Goal: Information Seeking & Learning: Find specific fact

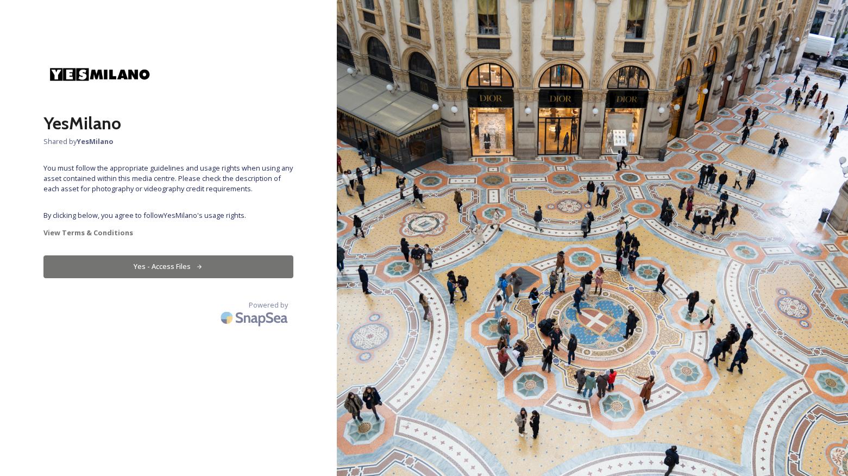
click at [201, 267] on icon at bounding box center [199, 266] width 7 height 7
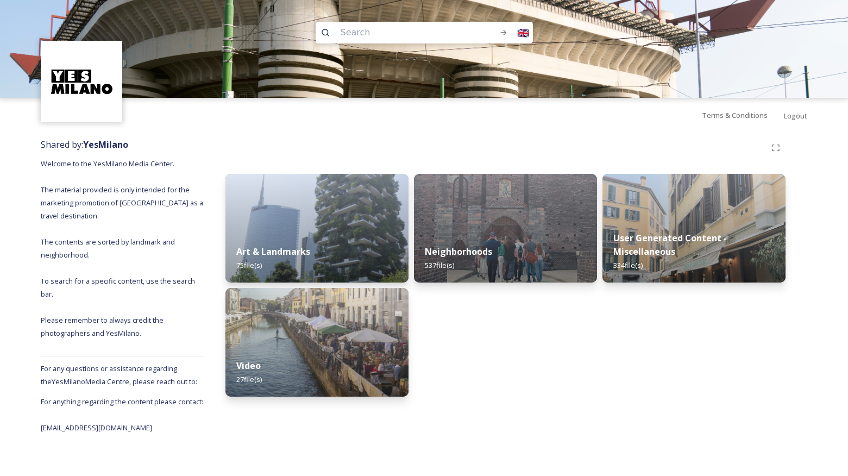
click at [393, 28] on input at bounding box center [404, 33] width 139 height 24
type input "biffi"
click at [504, 33] on icon at bounding box center [503, 32] width 9 height 9
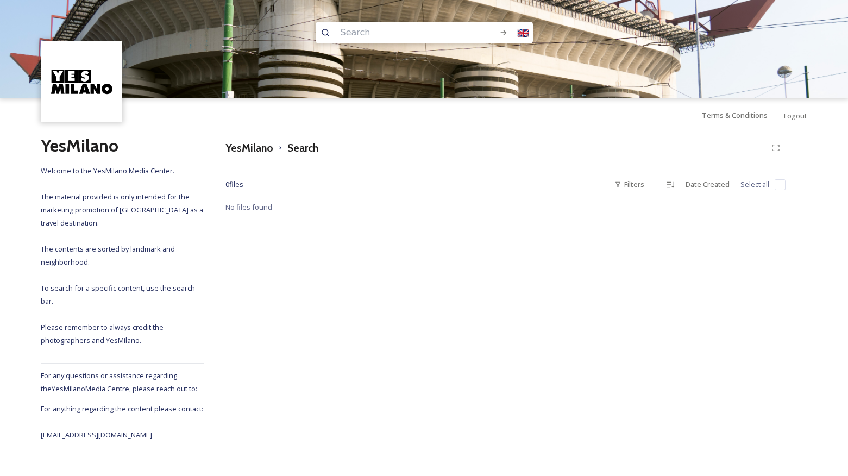
click at [386, 33] on input at bounding box center [404, 33] width 139 height 24
click at [382, 30] on input at bounding box center [404, 33] width 139 height 24
paste input "Pasticceria Cova"
type input "Pasticceria Cova"
click at [501, 31] on icon at bounding box center [503, 32] width 9 height 9
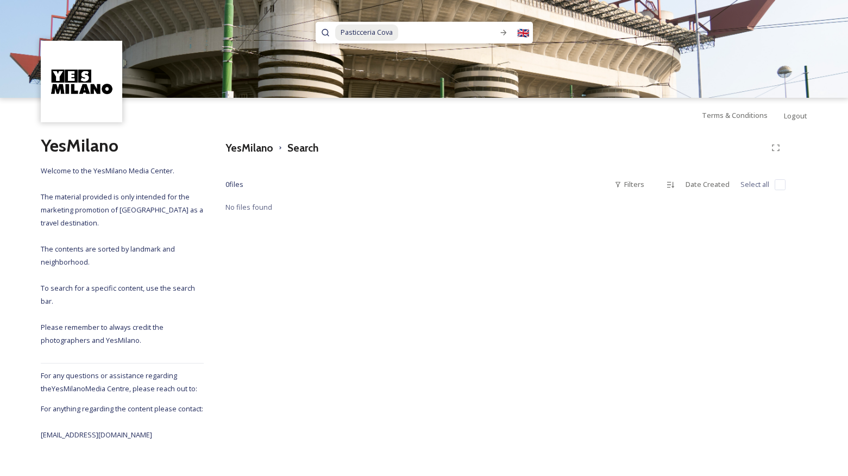
click at [325, 316] on div "YesMilano Search 0 file s Filters Date Created Select all No files found" at bounding box center [505, 286] width 603 height 308
drag, startPoint x: 113, startPoint y: 446, endPoint x: 30, endPoint y: 446, distance: 83.1
click at [30, 441] on div "YesMilano Welcome to the YesMilano Media Center. The material provided is only …" at bounding box center [424, 286] width 848 height 308
copy span "brand@yesmilano.it"
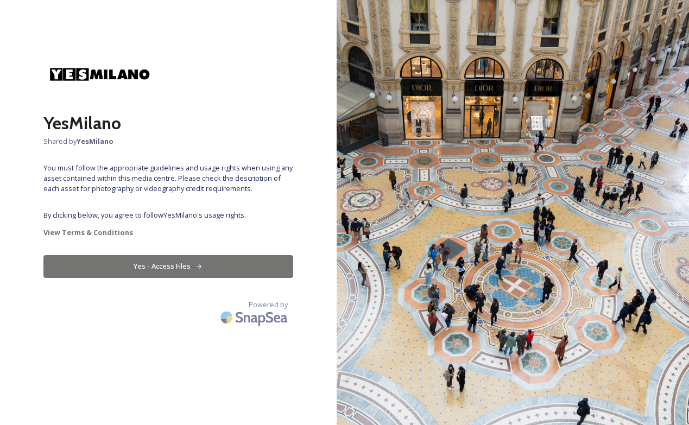
click at [174, 268] on button "Yes - Access Files" at bounding box center [168, 266] width 250 height 22
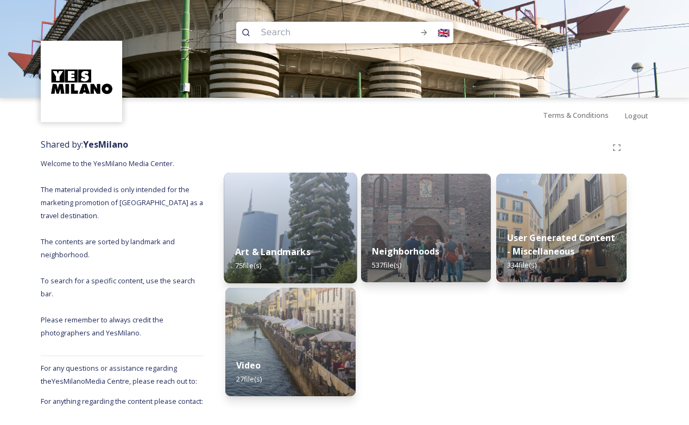
click at [323, 229] on img at bounding box center [290, 228] width 132 height 111
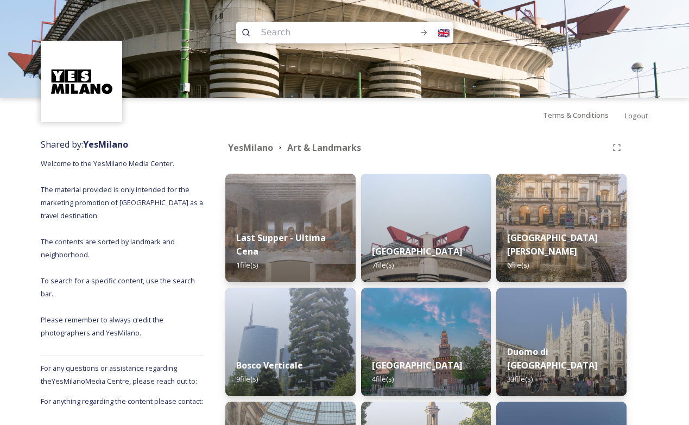
click at [660, 159] on div "Shared by: YesMilano Welcome to the YesMilano Media Center. The material provid…" at bounding box center [344, 403] width 689 height 542
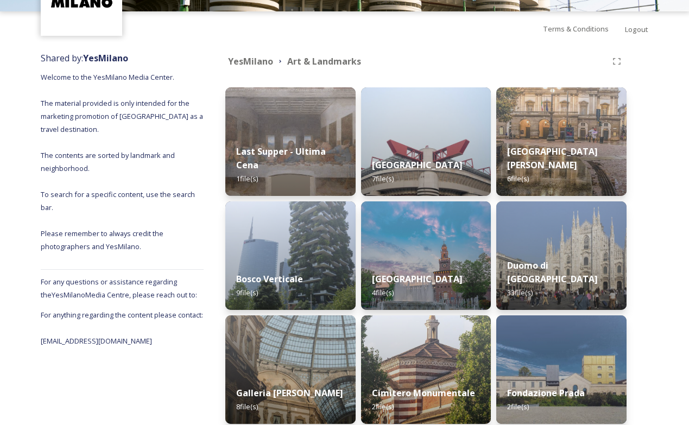
scroll to position [87, 0]
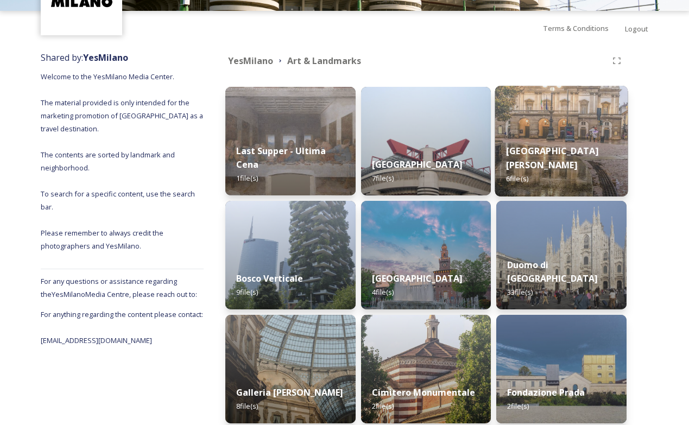
click at [568, 136] on img at bounding box center [561, 141] width 132 height 111
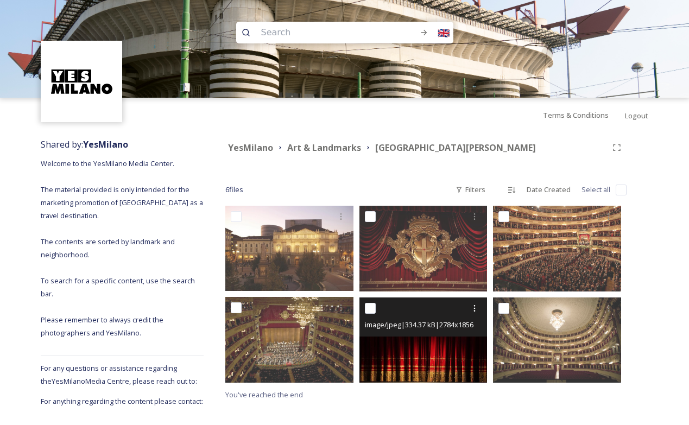
click at [433, 348] on img at bounding box center [423, 339] width 128 height 85
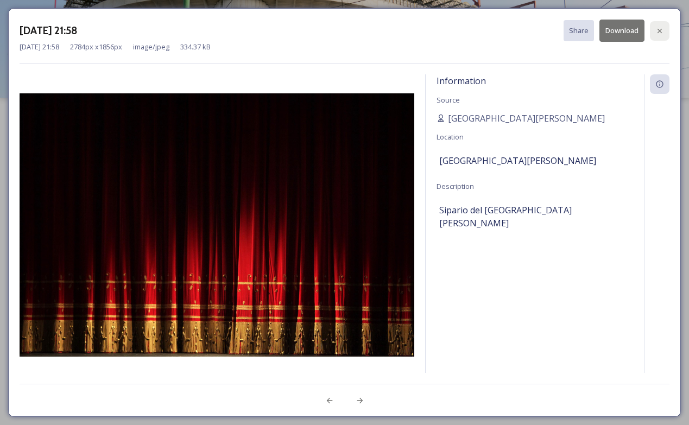
click at [660, 27] on icon at bounding box center [659, 31] width 9 height 9
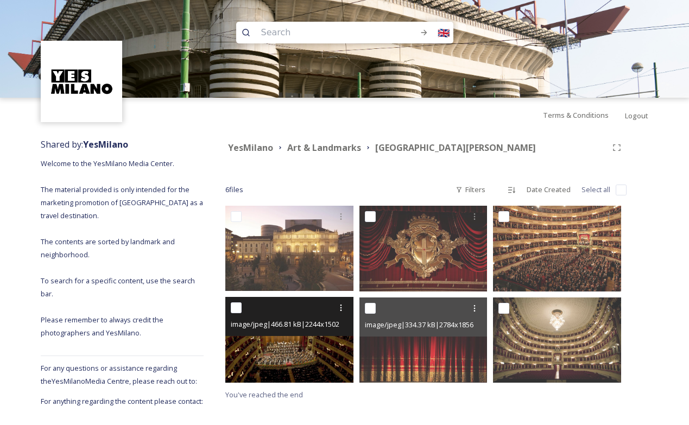
click at [310, 349] on img at bounding box center [289, 340] width 128 height 86
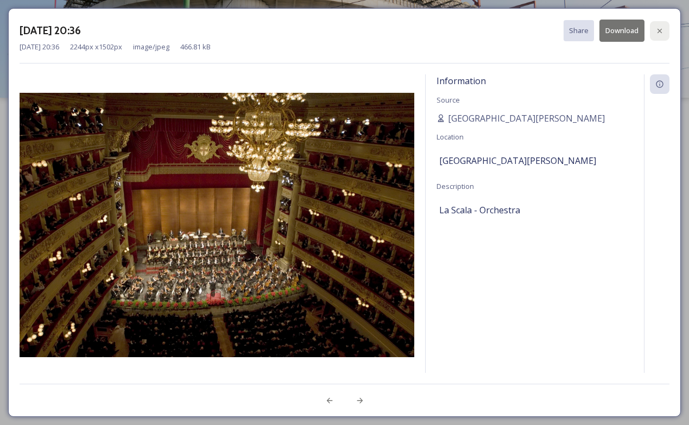
click at [661, 30] on icon at bounding box center [659, 31] width 9 height 9
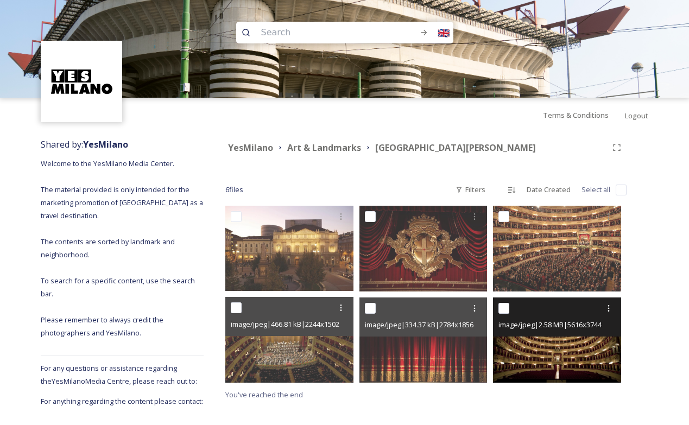
click at [572, 352] on img at bounding box center [557, 339] width 128 height 85
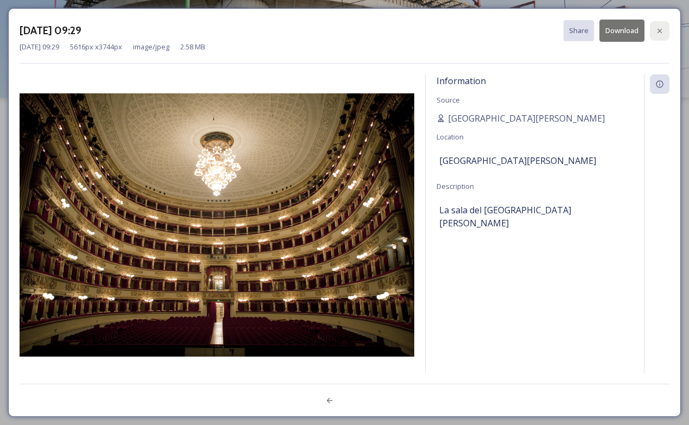
click at [660, 30] on icon at bounding box center [659, 31] width 9 height 9
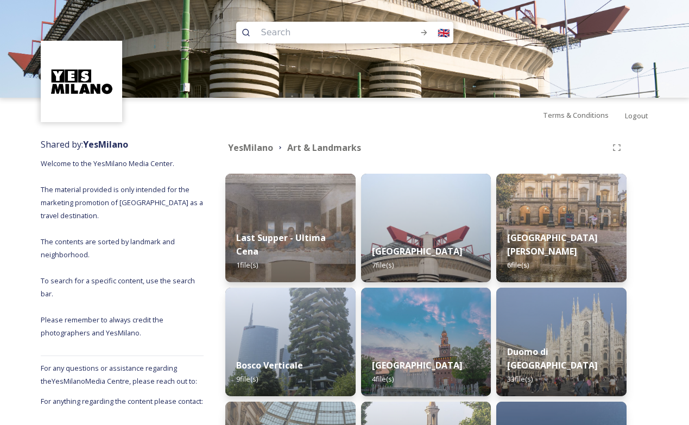
click at [676, 233] on div "Shared by: YesMilano Welcome to the YesMilano Media Center. The material provid…" at bounding box center [344, 403] width 689 height 542
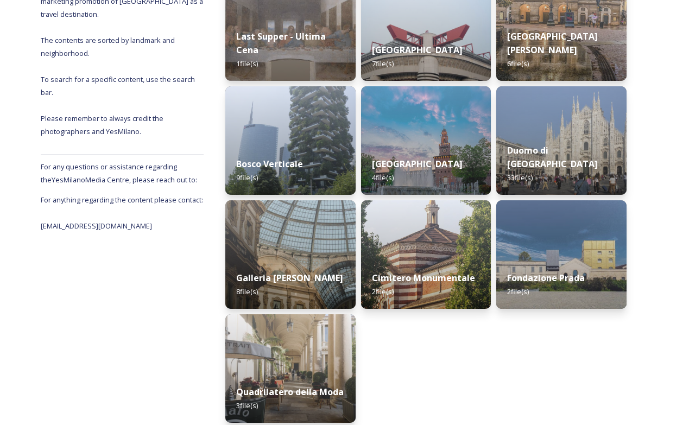
scroll to position [217, 0]
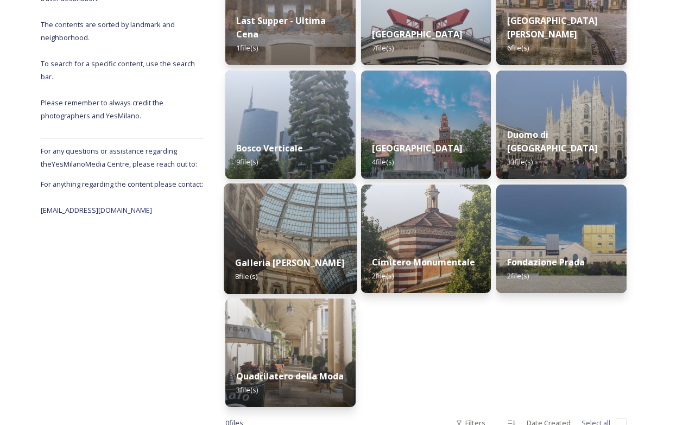
click at [305, 257] on strong "Galleria [PERSON_NAME]" at bounding box center [289, 263] width 109 height 12
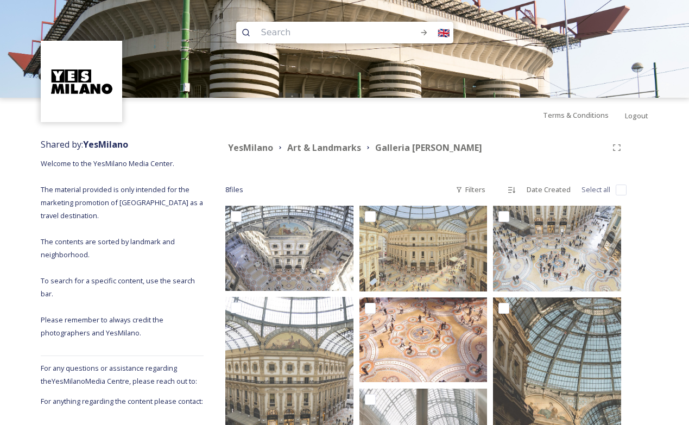
click at [655, 220] on div "Shared by: YesMilano Welcome to the YesMilano Media Center. The material provid…" at bounding box center [344, 421] width 689 height 579
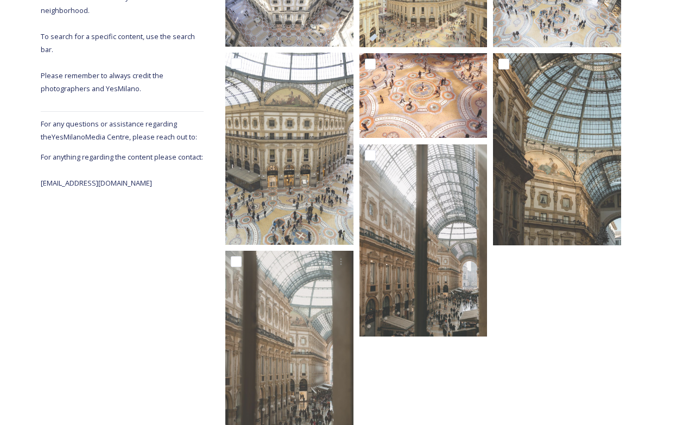
scroll to position [286, 0]
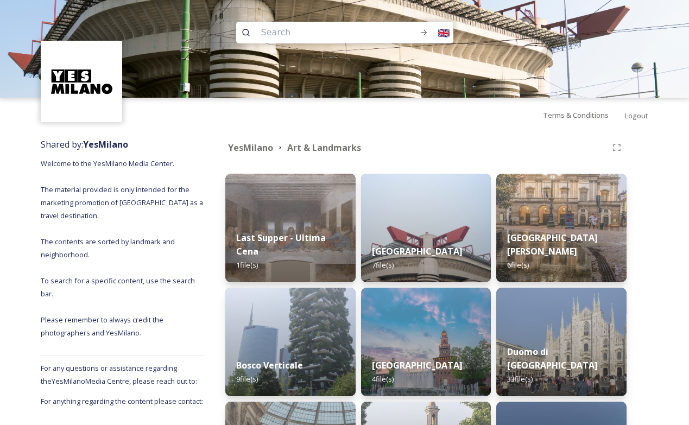
click at [654, 208] on div "Shared by: YesMilano Welcome to the YesMilano Media Center. The material provid…" at bounding box center [344, 403] width 689 height 542
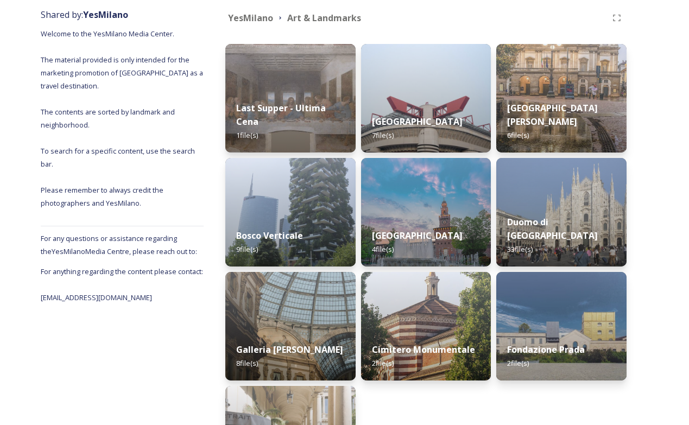
scroll to position [130, 0]
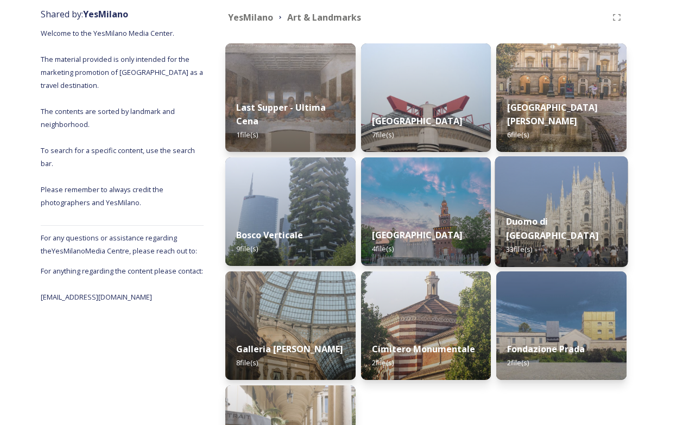
click at [554, 215] on img at bounding box center [561, 211] width 132 height 111
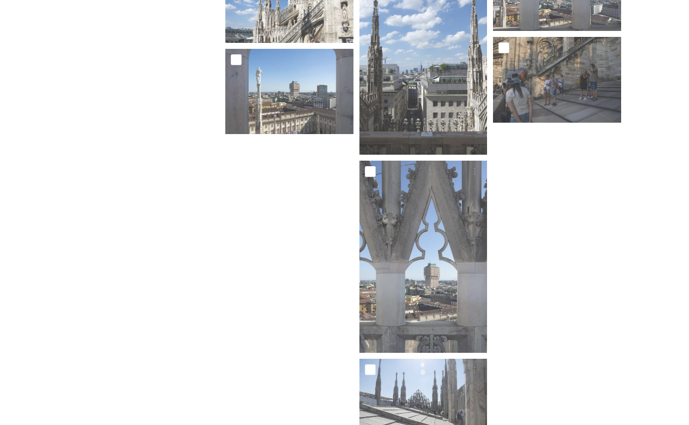
scroll to position [1554, 0]
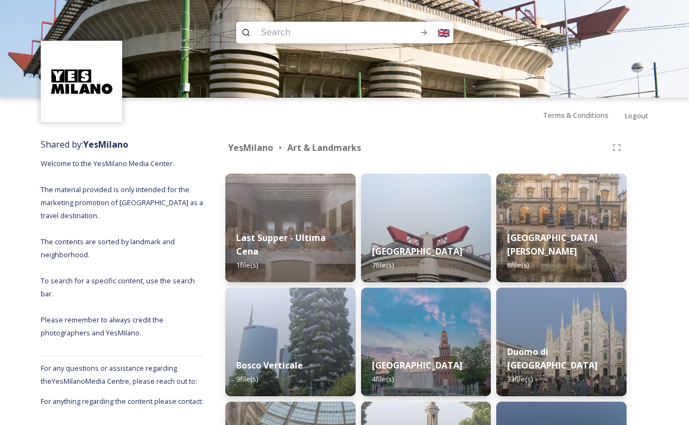
click at [649, 166] on div "Shared by: YesMilano Welcome to the YesMilano Media Center. The material provid…" at bounding box center [344, 403] width 689 height 542
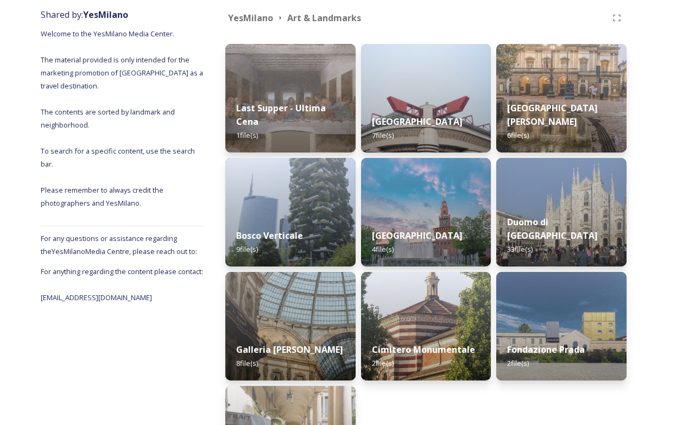
scroll to position [130, 0]
click at [651, 202] on div "Shared by: YesMilano Welcome to the YesMilano Media Center. The material provid…" at bounding box center [344, 273] width 689 height 542
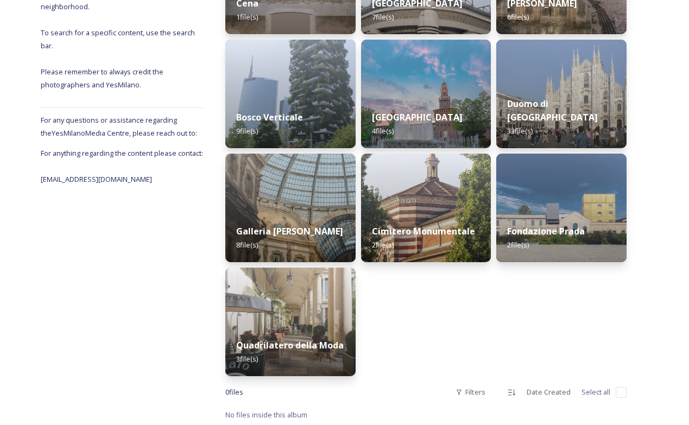
scroll to position [250, 0]
